Goal: Information Seeking & Learning: Find specific fact

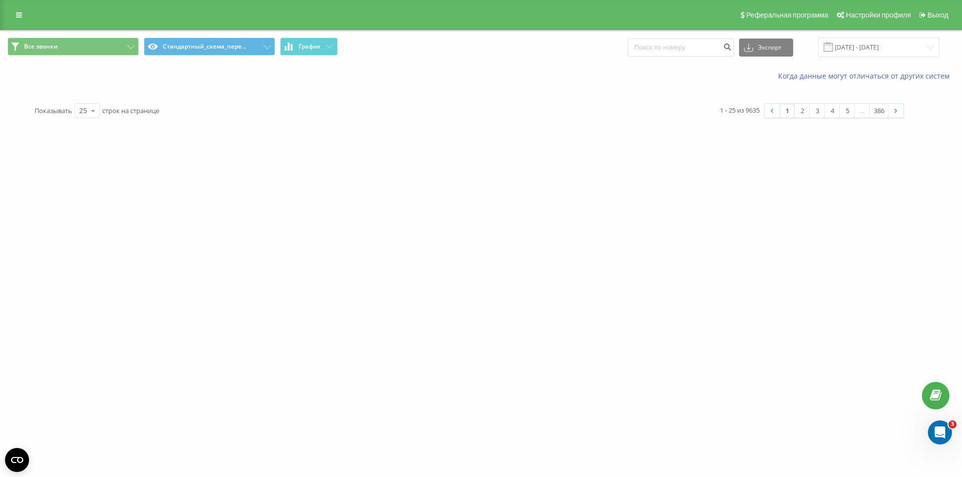
drag, startPoint x: 10, startPoint y: 14, endPoint x: 19, endPoint y: 18, distance: 9.7
click at [11, 14] on link at bounding box center [19, 15] width 18 height 14
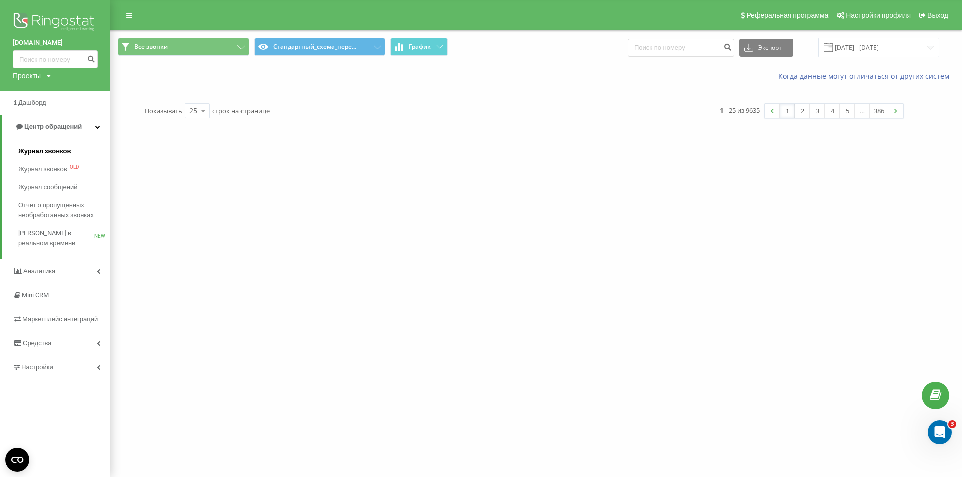
click at [48, 154] on span "Журнал звонков" at bounding box center [44, 151] width 53 height 10
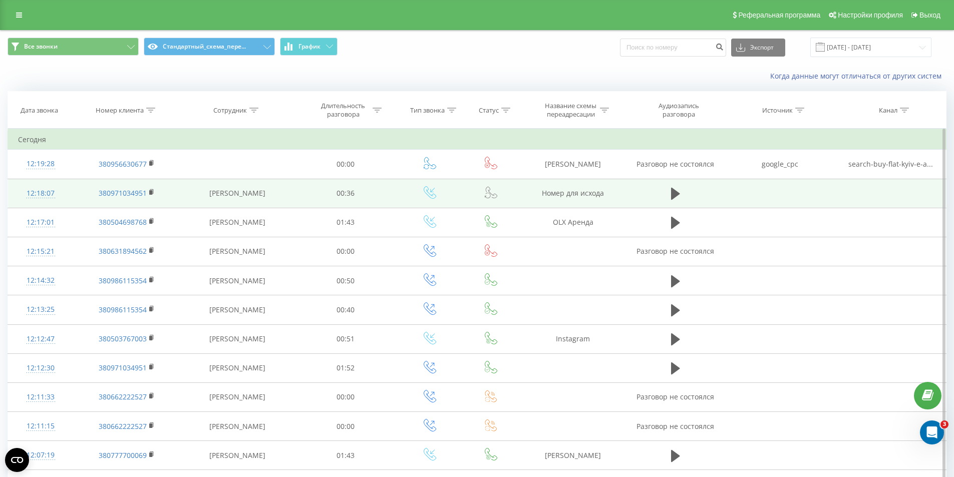
drag, startPoint x: 153, startPoint y: 190, endPoint x: 175, endPoint y: 185, distance: 22.1
click at [153, 191] on icon at bounding box center [152, 191] width 4 height 5
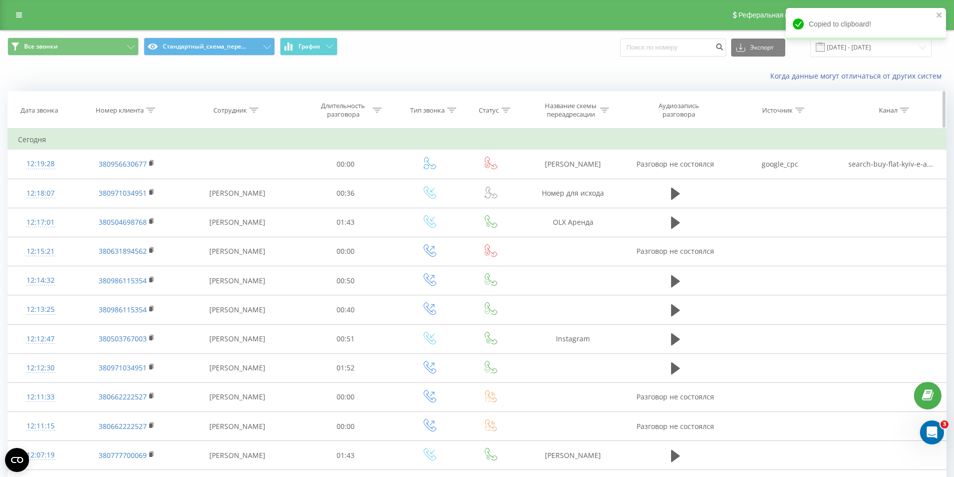
click at [151, 113] on div at bounding box center [150, 110] width 9 height 9
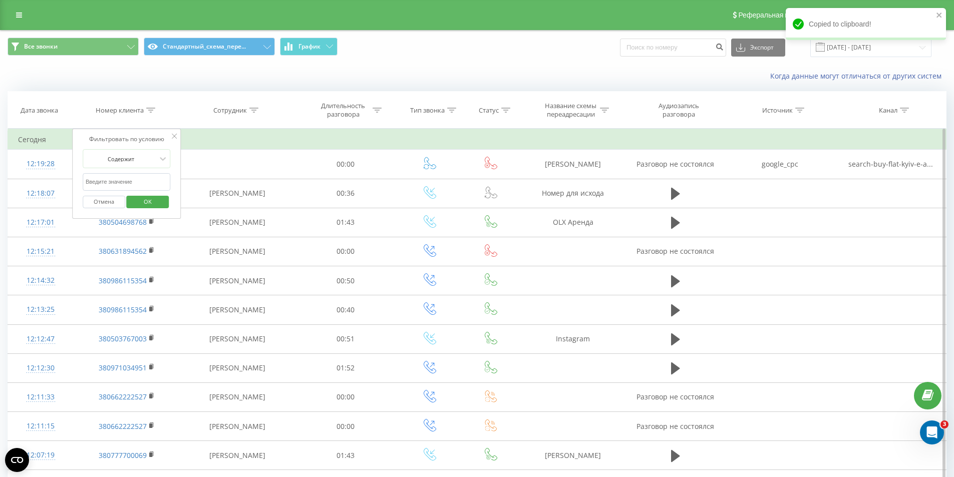
click at [126, 180] on input "text" at bounding box center [127, 182] width 88 height 18
paste input "380971034951"
type input "380971034951"
click at [137, 198] on span "OK" at bounding box center [148, 202] width 28 height 16
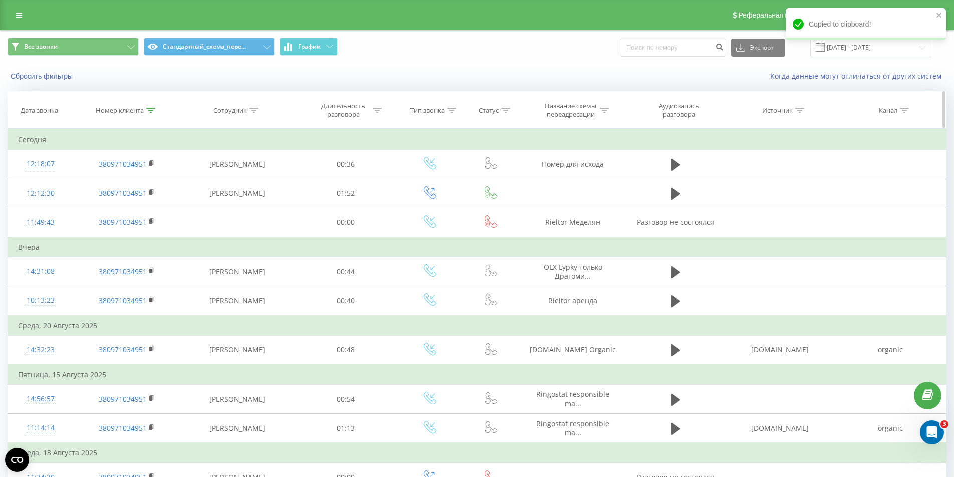
click at [147, 109] on icon at bounding box center [150, 110] width 9 height 5
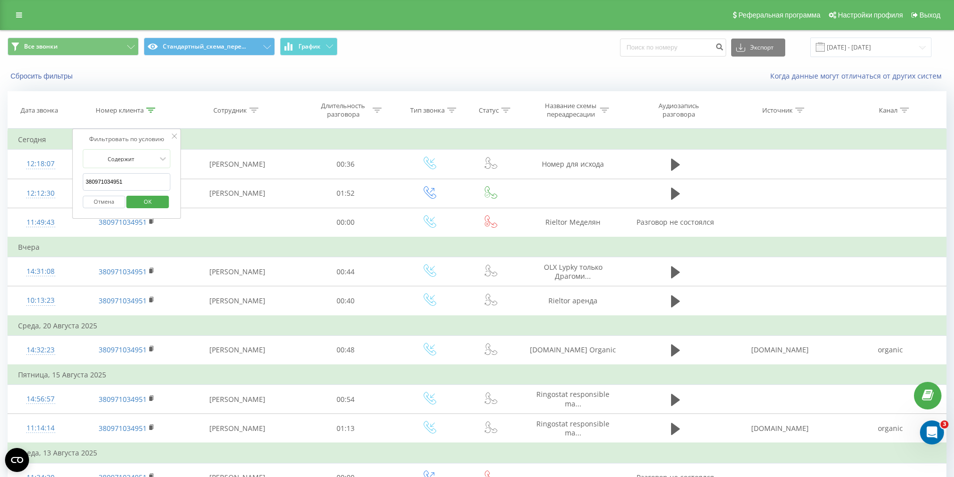
drag, startPoint x: 104, startPoint y: 202, endPoint x: 154, endPoint y: 119, distance: 97.2
click at [104, 201] on button "Отмена" at bounding box center [104, 202] width 43 height 13
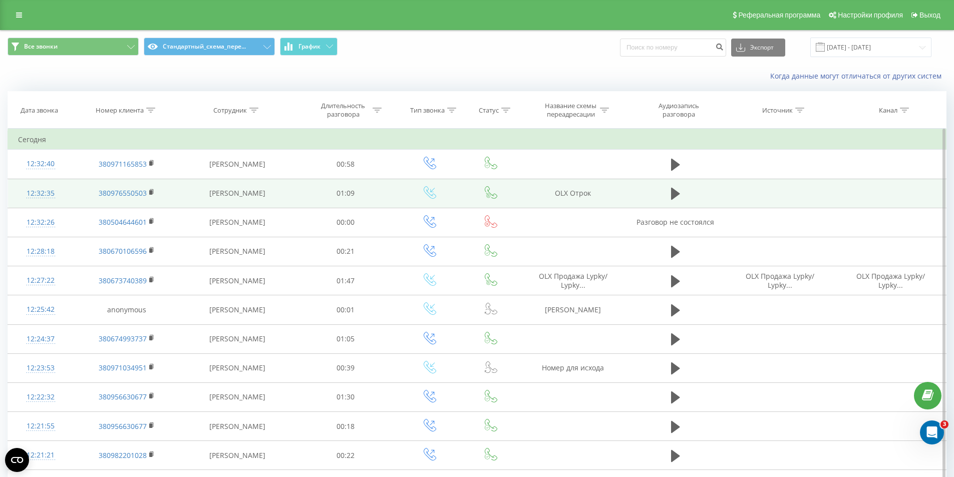
click at [571, 196] on td "OLX Отрок" at bounding box center [573, 193] width 107 height 29
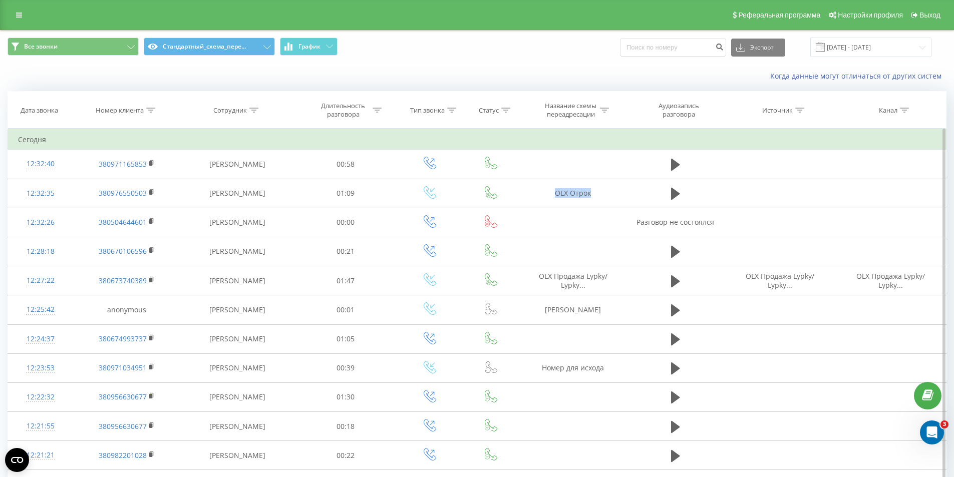
copy tr "OLX Отрок"
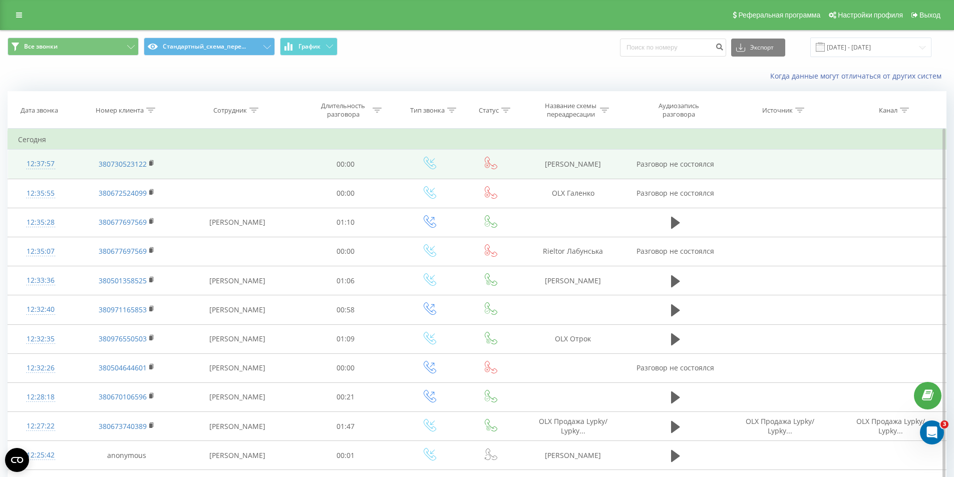
click at [566, 165] on td "[PERSON_NAME]" at bounding box center [573, 164] width 107 height 29
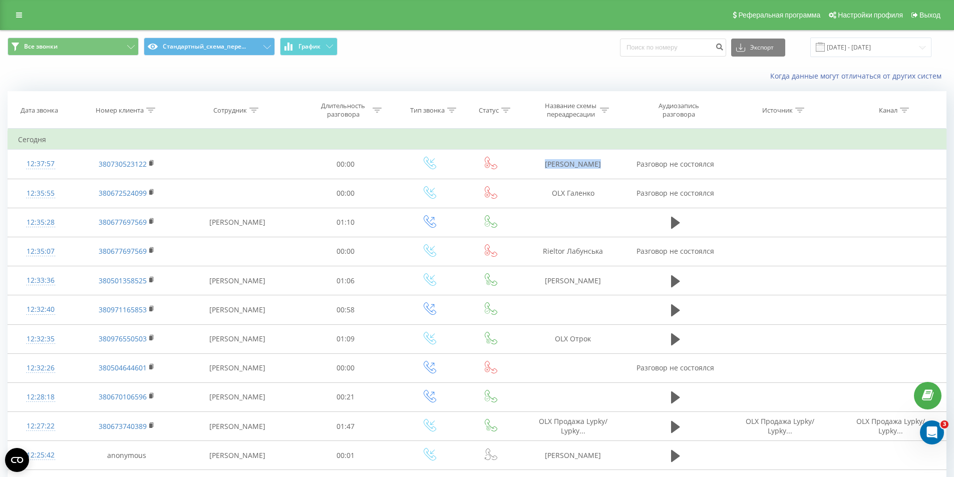
copy td "[PERSON_NAME]"
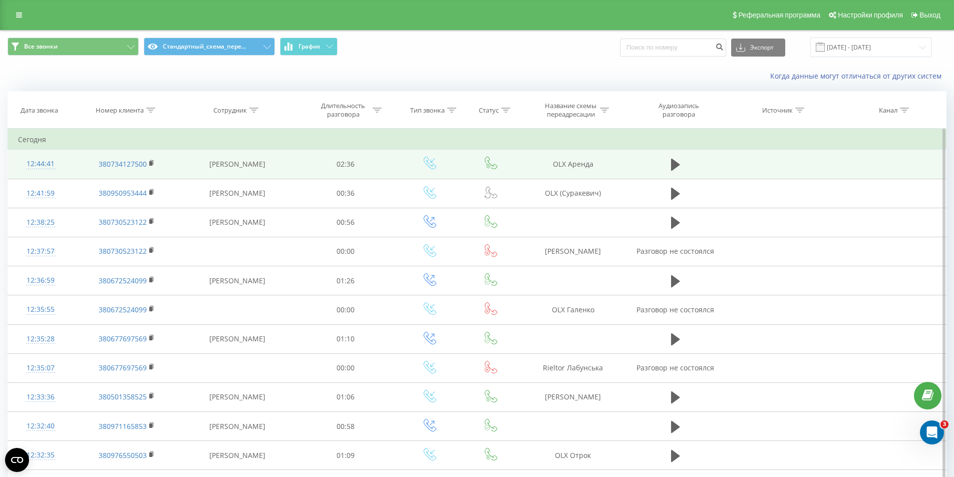
click at [579, 163] on td "OLX Аренда" at bounding box center [573, 164] width 107 height 29
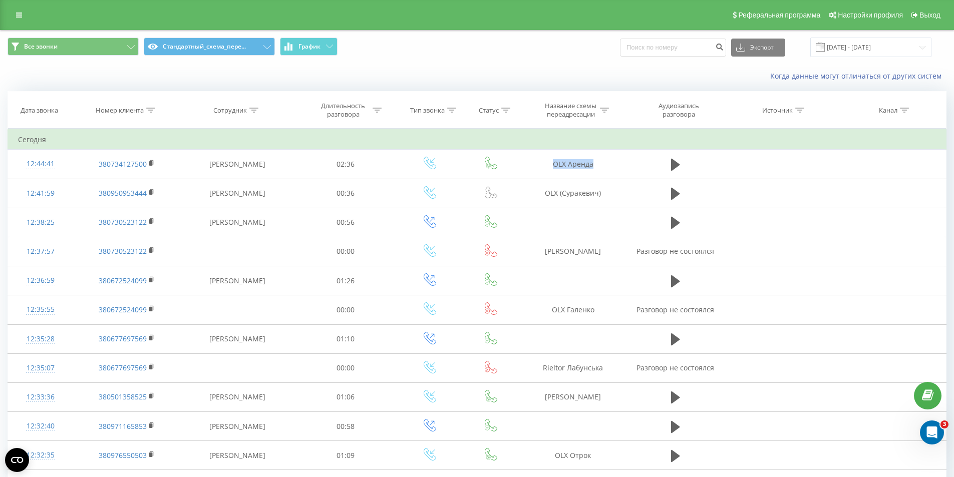
copy tr "OLX Аренда"
